Goal: Understand process/instructions

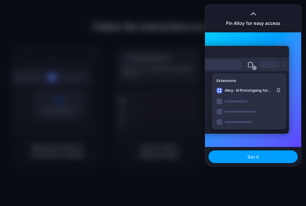
click at [254, 157] on span "Got it" at bounding box center [252, 157] width 11 height 6
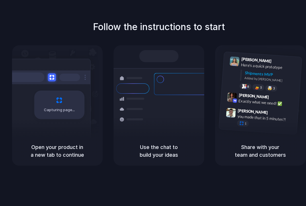
click at [180, 27] on h1 "Follow the instructions to start" at bounding box center [159, 27] width 132 height 14
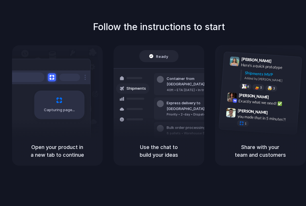
click at [89, 172] on div "Follow the instructions to start Capturing page Open your product in a new tab …" at bounding box center [158, 109] width 317 height 218
